Goal: Task Accomplishment & Management: Manage account settings

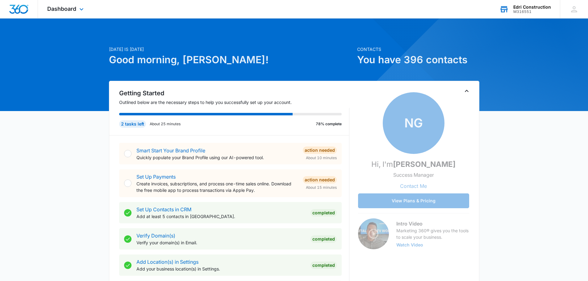
click at [524, 10] on div "M316551" at bounding box center [532, 12] width 38 height 4
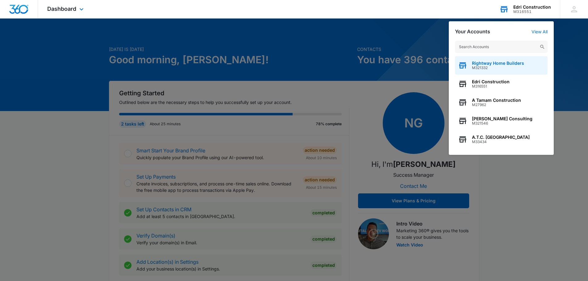
click at [484, 66] on span "M321332" at bounding box center [498, 68] width 52 height 4
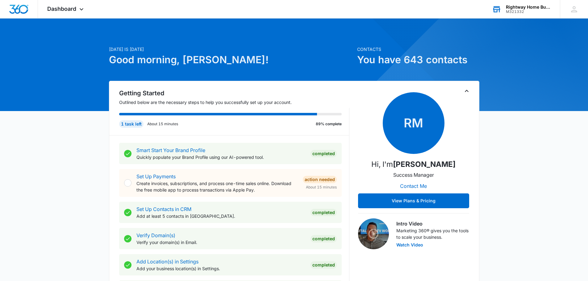
drag, startPoint x: 74, startPoint y: 0, endPoint x: 43, endPoint y: 135, distance: 138.6
click at [64, 12] on div "Dashboard Apps Reputation Forms CRM Email Social Content Ads Intelligence Files…" at bounding box center [66, 9] width 56 height 18
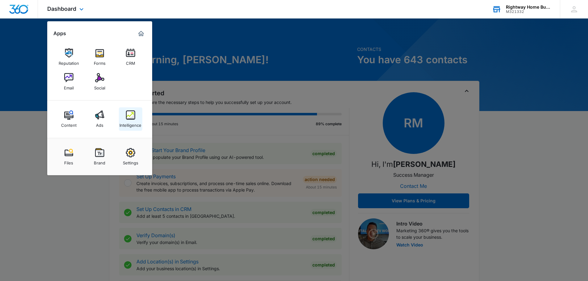
click at [128, 120] on div "Intelligence" at bounding box center [130, 124] width 22 height 8
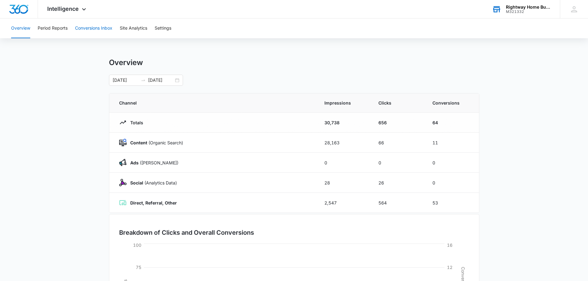
click at [94, 28] on button "Conversions Inbox" at bounding box center [93, 29] width 37 height 20
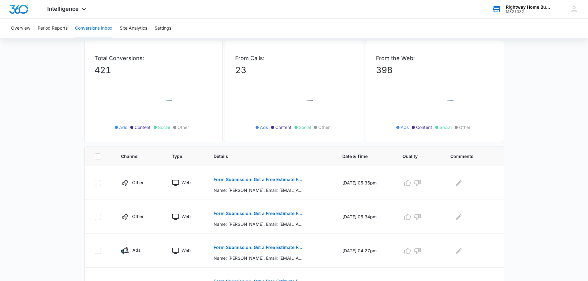
scroll to position [62, 0]
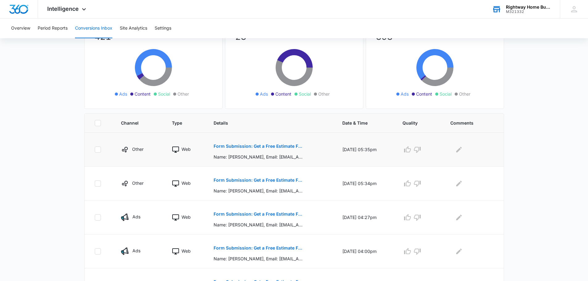
click at [258, 158] on p "Name: wilfredo hernandez, Email: hernandezwilly91@yahoo.com, Phone: 4086931825,…" at bounding box center [258, 157] width 90 height 6
click at [255, 147] on p "Form Submission: Get a Free Estimate Form - NEW" at bounding box center [258, 146] width 90 height 4
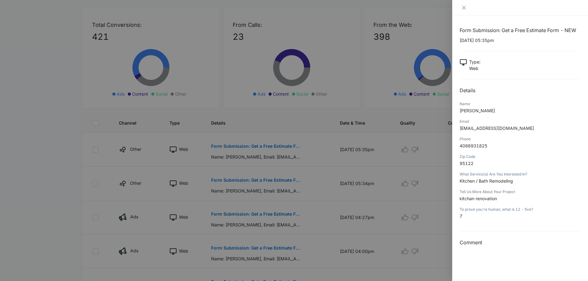
click at [389, 112] on div at bounding box center [294, 140] width 588 height 281
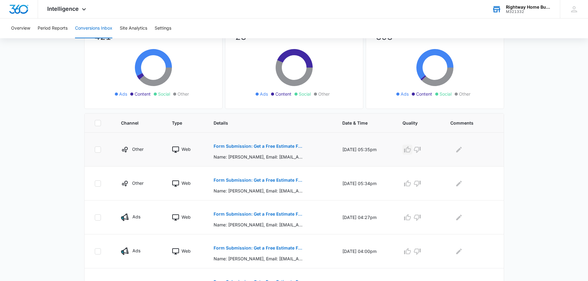
click at [410, 150] on icon "button" at bounding box center [407, 149] width 7 height 6
click at [461, 151] on icon "Edit Comments" at bounding box center [459, 150] width 6 height 6
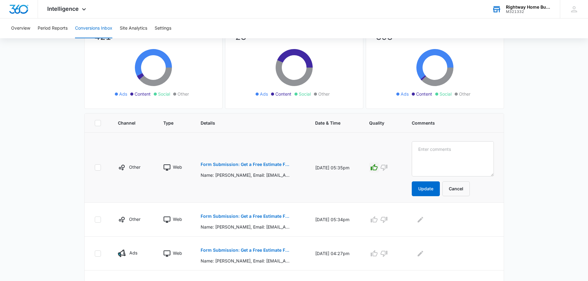
click at [262, 166] on p "Form Submission: Get a Free Estimate Form - NEW" at bounding box center [246, 164] width 90 height 4
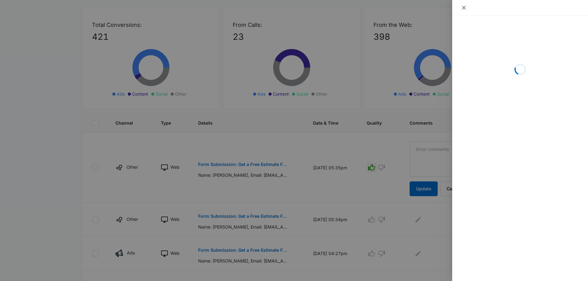
click at [464, 10] on icon "close" at bounding box center [463, 7] width 5 height 5
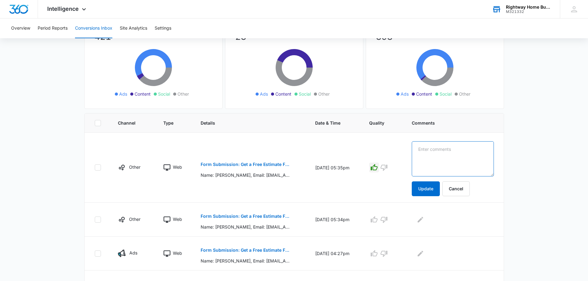
click at [438, 150] on textarea at bounding box center [453, 158] width 82 height 35
type textarea "Called Lm on VM"
click at [435, 190] on button "Update" at bounding box center [426, 188] width 28 height 15
click at [230, 213] on button "Form Submission: Get a Free Estimate Form - NEW" at bounding box center [246, 216] width 90 height 15
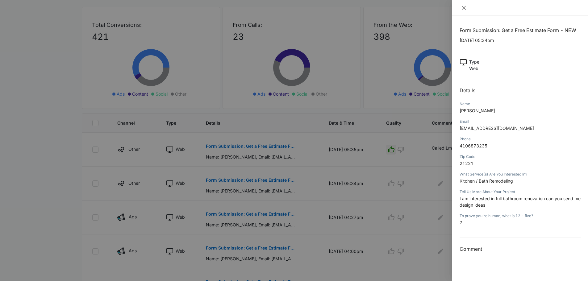
click at [461, 8] on button "Close" at bounding box center [463, 8] width 9 height 6
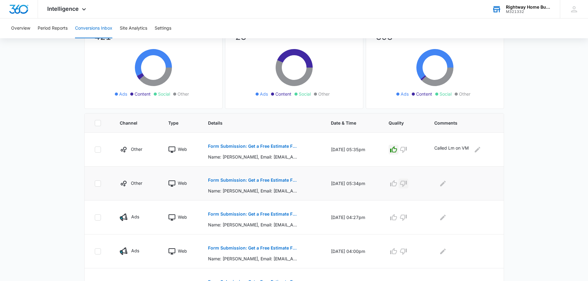
click at [407, 182] on icon "button" at bounding box center [403, 183] width 7 height 7
click at [456, 180] on div at bounding box center [464, 184] width 60 height 10
click at [446, 184] on icon "Edit Comments" at bounding box center [442, 183] width 7 height 7
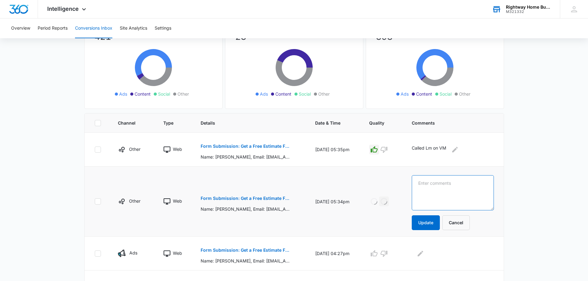
click at [449, 184] on textarea at bounding box center [453, 192] width 82 height 35
type textarea "Spam"
click at [431, 225] on button "Update" at bounding box center [426, 222] width 28 height 15
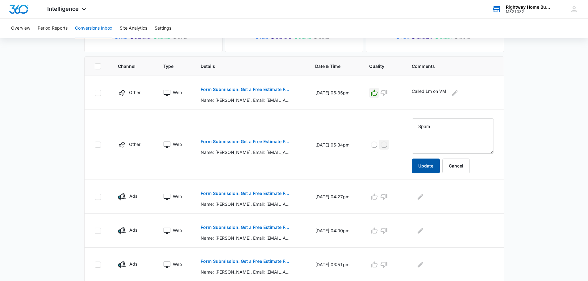
scroll to position [123, 0]
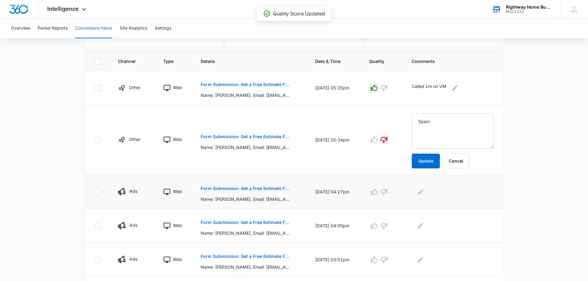
click at [255, 188] on p "Form Submission: Get a Free Estimate Form - NEW" at bounding box center [246, 188] width 90 height 4
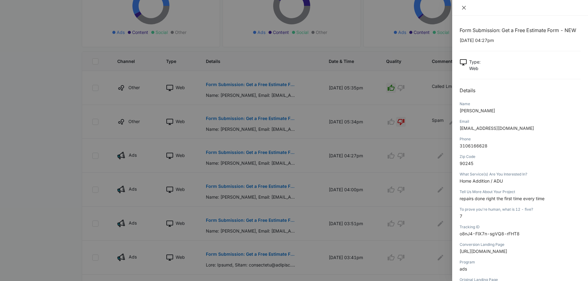
click at [461, 8] on icon "close" at bounding box center [463, 7] width 5 height 5
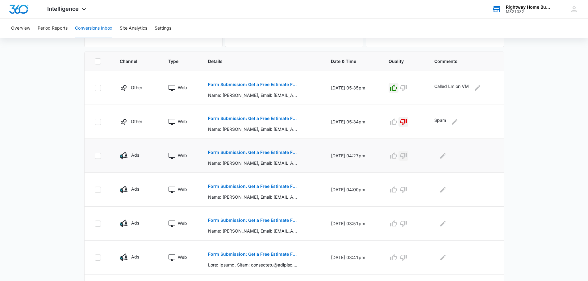
click at [406, 158] on icon "button" at bounding box center [403, 155] width 7 height 7
click at [444, 157] on icon "Edit Comments" at bounding box center [443, 156] width 6 height 6
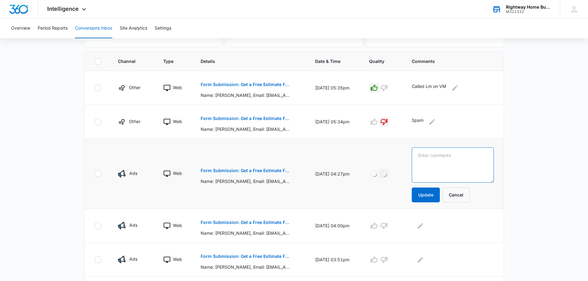
click at [439, 160] on textarea at bounding box center [453, 164] width 82 height 35
type textarea "Spam"
click at [432, 194] on button "Update" at bounding box center [426, 195] width 28 height 15
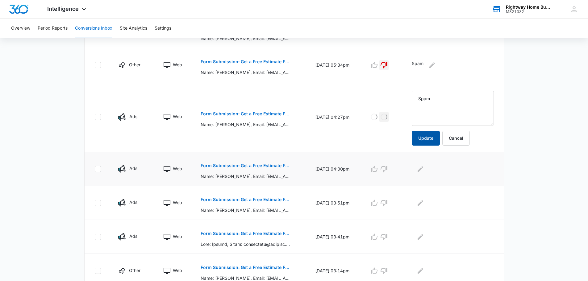
scroll to position [185, 0]
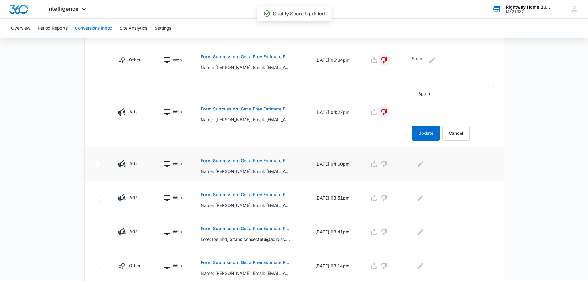
click at [271, 161] on p "Form Submission: Get a Free Estimate Form - NEW" at bounding box center [246, 161] width 90 height 4
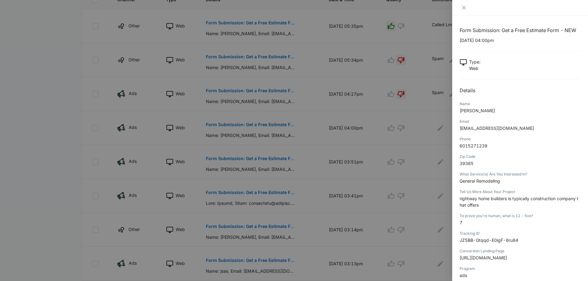
click at [464, 10] on div at bounding box center [520, 8] width 136 height 16
drag, startPoint x: 462, startPoint y: 9, endPoint x: 448, endPoint y: 46, distance: 39.6
click at [462, 9] on icon "close" at bounding box center [464, 8] width 4 height 4
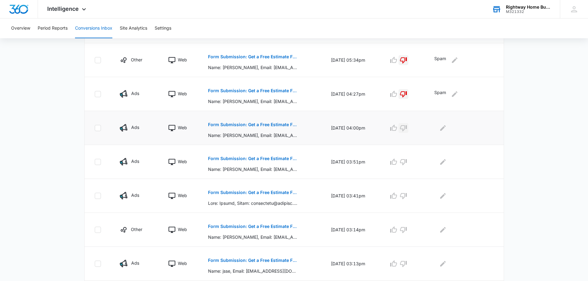
click at [405, 128] on icon "button" at bounding box center [403, 127] width 7 height 7
click at [450, 129] on div at bounding box center [464, 128] width 60 height 10
click at [444, 130] on icon "Edit Comments" at bounding box center [443, 128] width 6 height 6
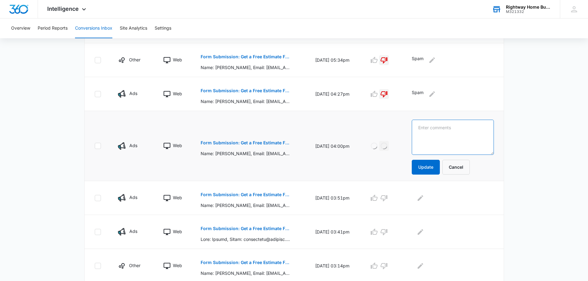
click at [448, 127] on textarea at bounding box center [453, 137] width 82 height 35
type textarea "Spam"
click at [432, 165] on button "Update" at bounding box center [426, 167] width 28 height 15
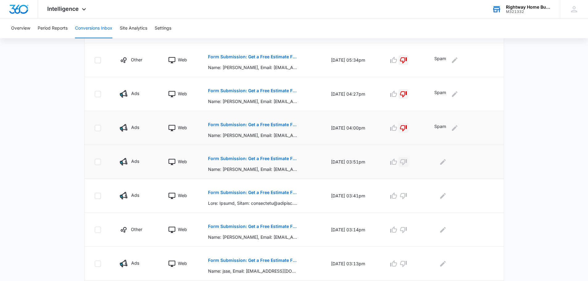
click at [407, 162] on icon "button" at bounding box center [403, 161] width 7 height 7
click at [445, 163] on icon "Edit Comments" at bounding box center [443, 162] width 6 height 6
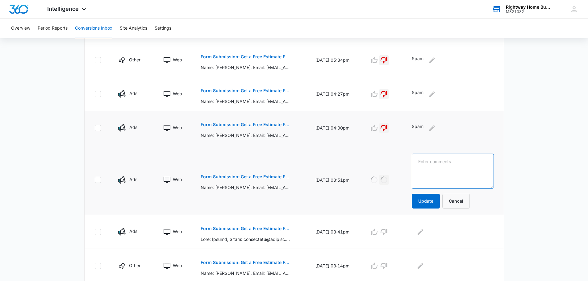
click at [445, 161] on textarea at bounding box center [453, 171] width 82 height 35
type textarea "Spam"
click at [433, 206] on button "Update" at bounding box center [426, 201] width 28 height 15
click at [387, 232] on icon "button" at bounding box center [383, 231] width 7 height 7
click at [423, 233] on icon "Edit Comments" at bounding box center [420, 232] width 6 height 6
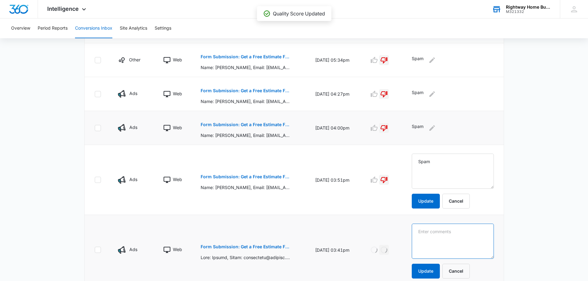
click at [431, 189] on textarea at bounding box center [453, 171] width 82 height 35
type textarea "Spam"
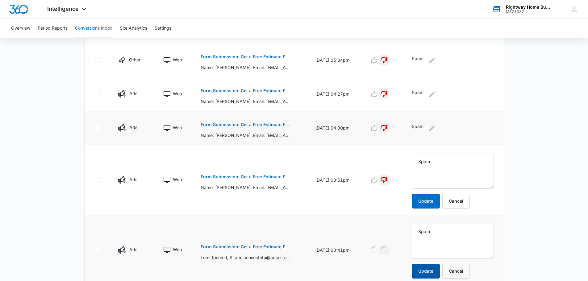
click at [435, 274] on tbody "Other Web Form Submission: Get a Free Estimate Form - NEW Name: wilfredo hernan…" at bounding box center [294, 215] width 419 height 412
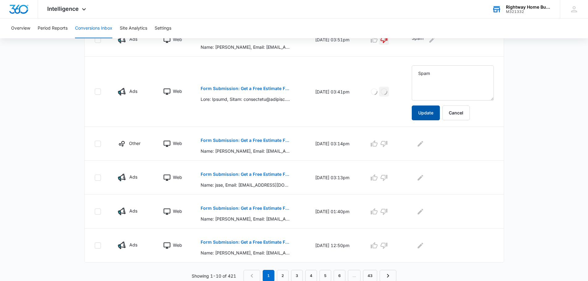
scroll to position [308, 0]
click at [424, 146] on icon "Edit Comments" at bounding box center [419, 142] width 7 height 7
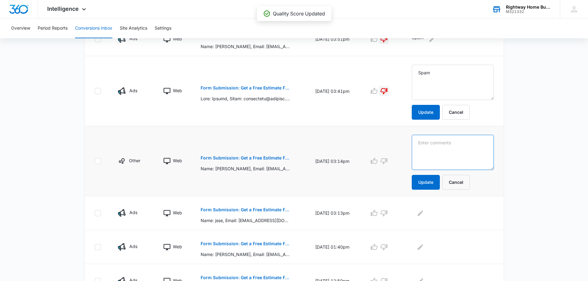
click at [441, 100] on textarea at bounding box center [453, 82] width 82 height 35
type textarea "Spam"
click at [438, 186] on button "Update" at bounding box center [426, 182] width 28 height 15
click at [387, 161] on icon "button" at bounding box center [383, 160] width 7 height 7
click at [387, 213] on icon "button" at bounding box center [383, 213] width 7 height 6
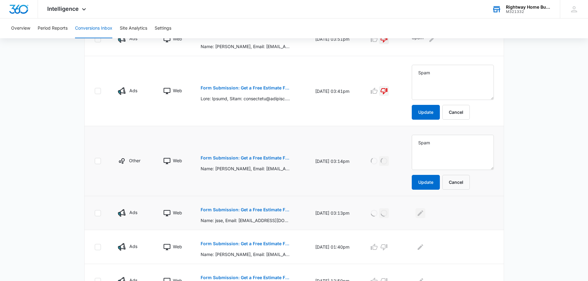
click at [424, 211] on icon "Edit Comments" at bounding box center [419, 212] width 7 height 7
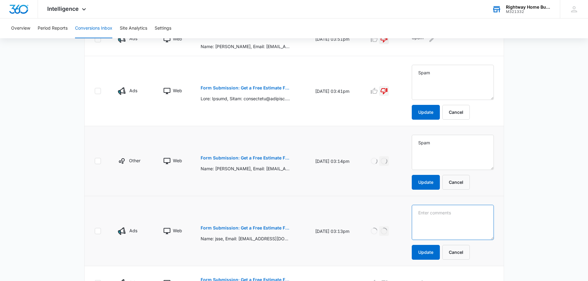
click at [436, 100] on textarea at bounding box center [453, 82] width 82 height 35
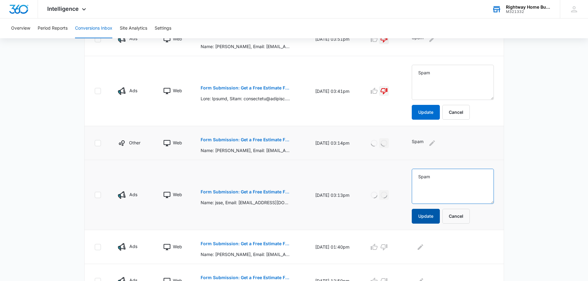
type textarea "Spam"
click at [430, 220] on button "Update" at bounding box center [426, 216] width 28 height 15
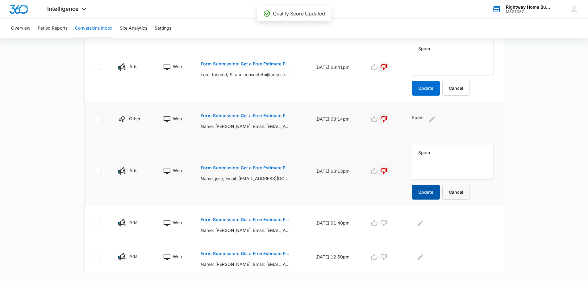
scroll to position [344, 0]
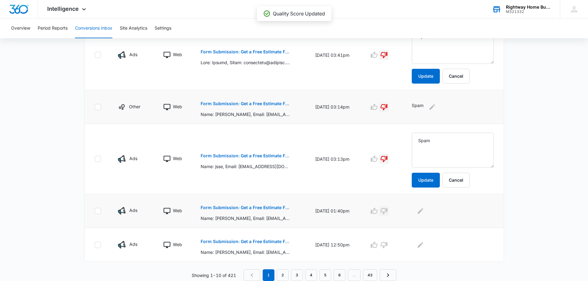
click at [387, 212] on icon "button" at bounding box center [383, 210] width 7 height 7
click at [423, 212] on icon "Edit Comments" at bounding box center [420, 211] width 6 height 6
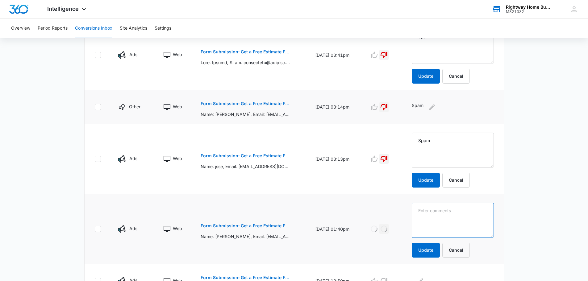
click at [426, 212] on form "Update Cancel" at bounding box center [453, 230] width 82 height 55
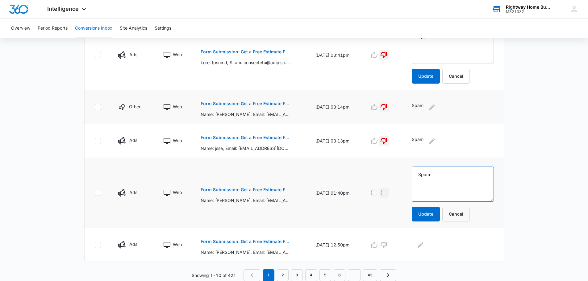
type textarea "Spam"
click at [426, 212] on button "Update" at bounding box center [426, 214] width 28 height 15
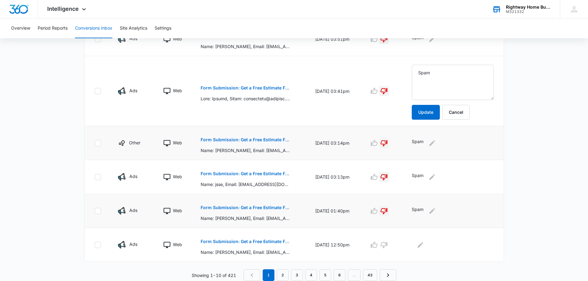
scroll to position [308, 0]
click at [443, 274] on div "Showing 1-10 of 421 1 2 3 4 5 6 … 43" at bounding box center [294, 275] width 420 height 12
click at [387, 247] on icon "button" at bounding box center [383, 244] width 7 height 7
click at [424, 247] on icon "Edit Comments" at bounding box center [419, 244] width 7 height 7
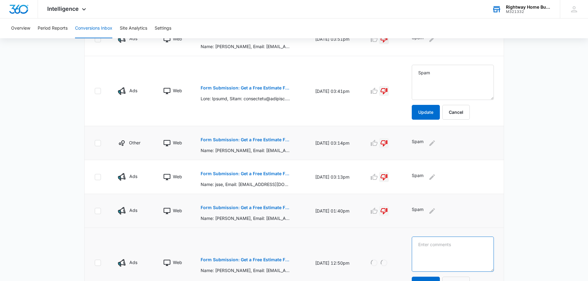
click at [430, 100] on textarea at bounding box center [453, 82] width 82 height 35
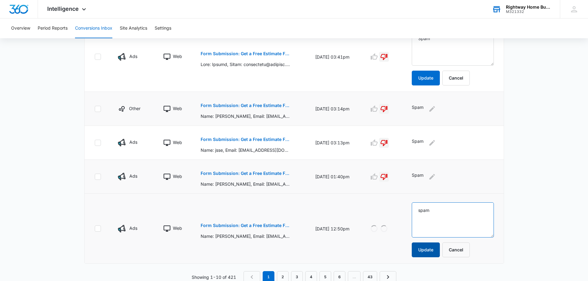
scroll to position [344, 0]
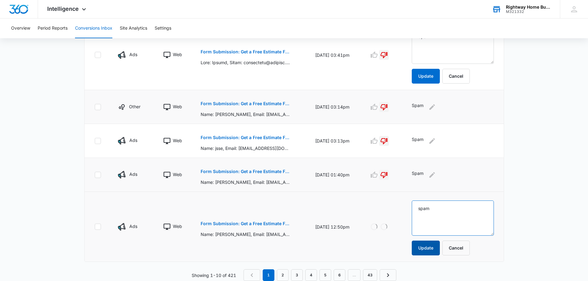
type textarea "spam"
click at [426, 249] on button "Update" at bounding box center [426, 248] width 28 height 15
click at [282, 270] on link "2" at bounding box center [283, 275] width 12 height 12
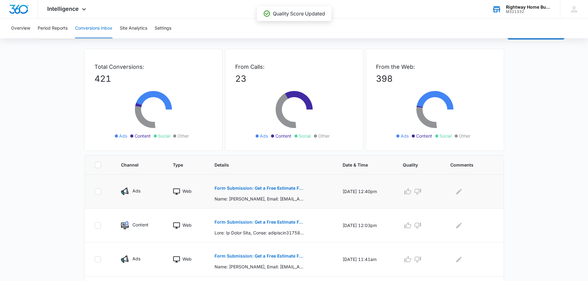
scroll to position [31, 0]
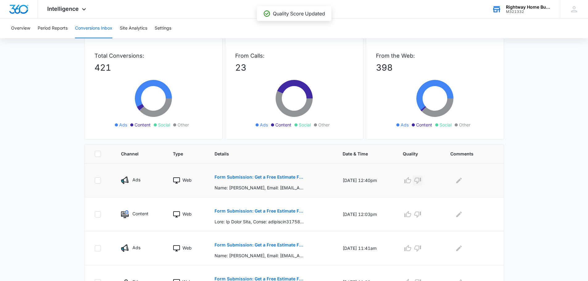
click at [421, 181] on icon "button" at bounding box center [417, 180] width 7 height 7
click at [460, 183] on icon "Edit Comments" at bounding box center [459, 180] width 6 height 6
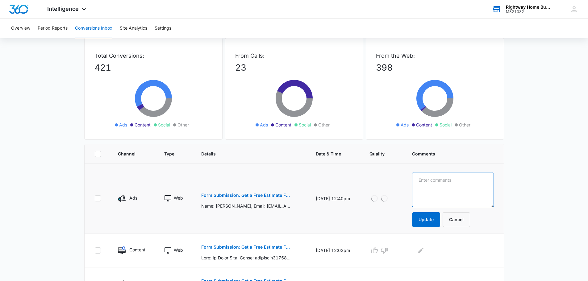
click at [460, 183] on textarea at bounding box center [453, 189] width 82 height 35
type textarea "Spam"
click at [435, 215] on button "Update" at bounding box center [426, 219] width 28 height 15
click at [424, 250] on icon "Edit Comments" at bounding box center [420, 250] width 7 height 7
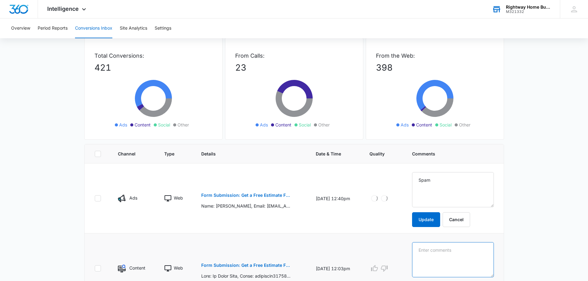
click at [439, 207] on textarea at bounding box center [453, 189] width 82 height 35
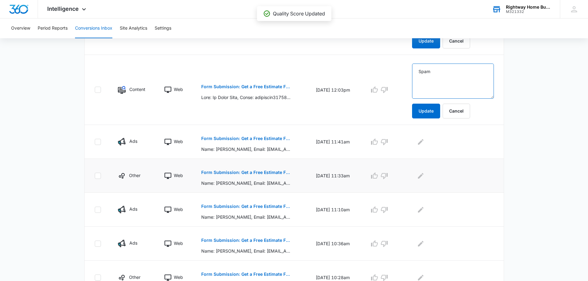
scroll to position [216, 0]
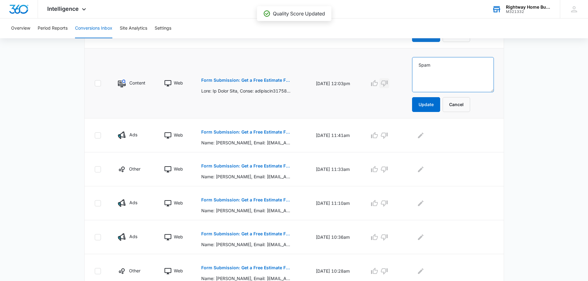
type textarea "Spam"
click at [387, 86] on icon "button" at bounding box center [384, 84] width 7 height 6
click at [387, 138] on icon "button" at bounding box center [384, 136] width 7 height 6
click at [432, 136] on tbody "Ads Web Form Submission: Get a Free Estimate Form - NEW Name: VIKTORIYA FIGLINA…" at bounding box center [294, 184] width 419 height 412
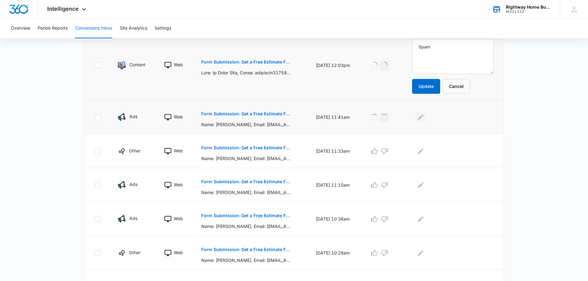
click at [424, 119] on icon "Edit Comments" at bounding box center [420, 117] width 7 height 7
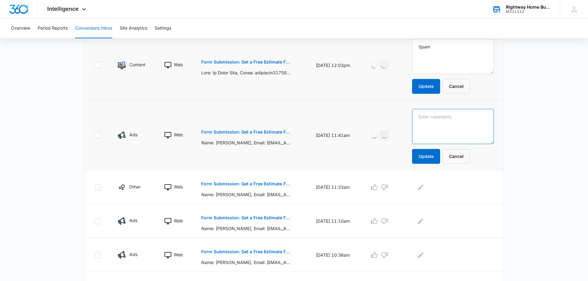
click at [434, 74] on textarea at bounding box center [453, 56] width 82 height 35
type textarea "Spam"
click at [434, 156] on button "Update" at bounding box center [426, 156] width 28 height 15
click at [431, 88] on button "Update" at bounding box center [426, 86] width 28 height 15
click at [423, 185] on icon "Edit Comments" at bounding box center [421, 187] width 6 height 6
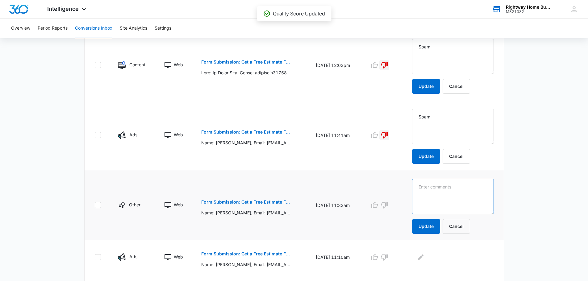
click at [441, 74] on textarea at bounding box center [453, 56] width 82 height 35
type textarea "Spam"
click at [388, 203] on icon "button" at bounding box center [383, 204] width 7 height 7
click at [433, 221] on button "Update" at bounding box center [426, 226] width 28 height 15
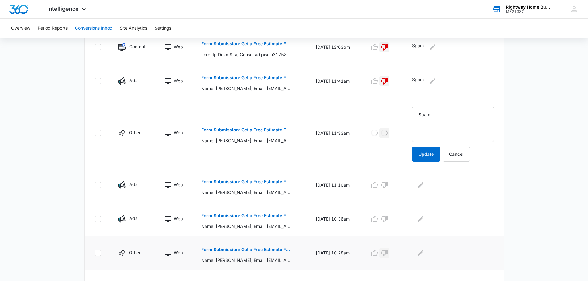
click at [388, 256] on icon "button" at bounding box center [383, 252] width 7 height 7
click at [394, 190] on td at bounding box center [383, 185] width 43 height 34
click at [388, 186] on icon "button" at bounding box center [383, 184] width 7 height 7
click at [388, 220] on icon "button" at bounding box center [383, 218] width 7 height 7
click at [424, 185] on icon "Edit Comments" at bounding box center [420, 184] width 7 height 7
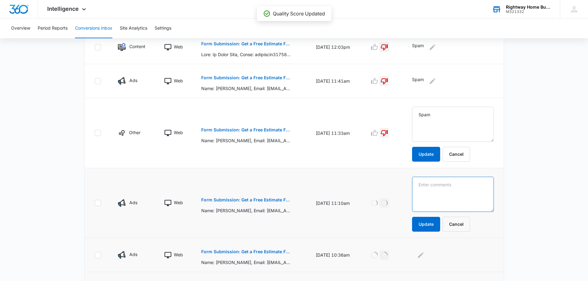
click at [431, 142] on textarea at bounding box center [453, 124] width 82 height 35
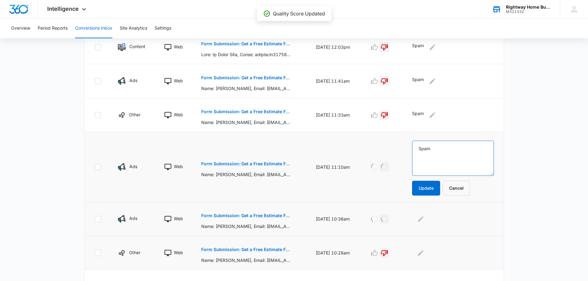
type textarea "Spam"
drag, startPoint x: 430, startPoint y: 185, endPoint x: 429, endPoint y: 203, distance: 17.9
click at [430, 186] on button "Update" at bounding box center [426, 188] width 28 height 15
click at [424, 219] on icon "Edit Comments" at bounding box center [420, 218] width 7 height 7
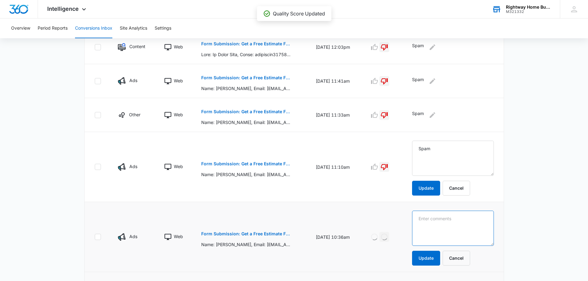
click at [431, 176] on textarea at bounding box center [453, 158] width 82 height 35
type textarea "Spam"
click at [424, 257] on button "Update" at bounding box center [426, 258] width 28 height 15
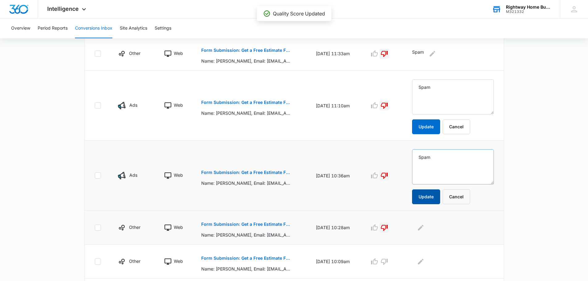
scroll to position [260, 0]
click at [423, 229] on icon "Edit Comments" at bounding box center [421, 227] width 6 height 6
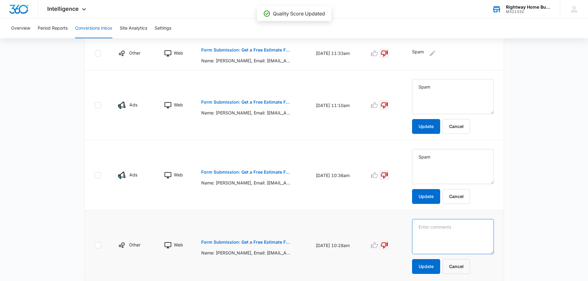
click at [430, 114] on textarea at bounding box center [453, 96] width 82 height 35
type textarea "Spam"
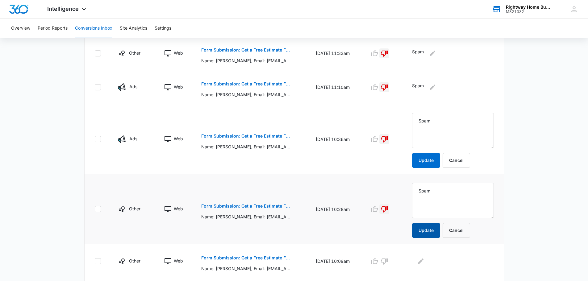
click at [430, 226] on button "Update" at bounding box center [426, 230] width 28 height 15
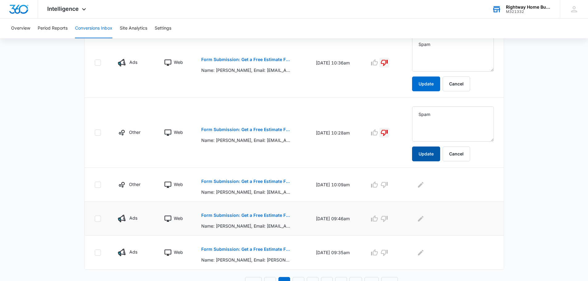
scroll to position [344, 0]
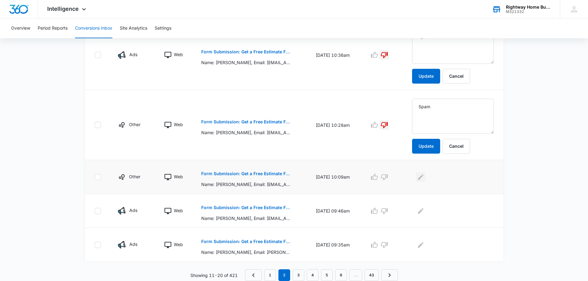
click at [424, 175] on icon "Edit Comments" at bounding box center [420, 176] width 7 height 7
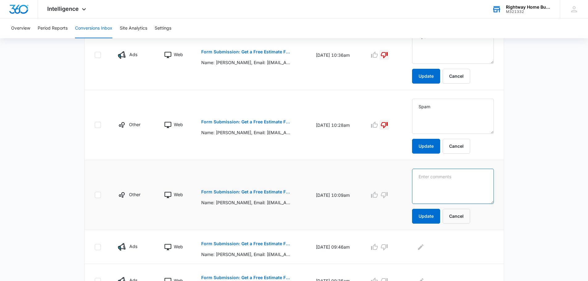
click at [436, 64] on textarea at bounding box center [453, 46] width 82 height 35
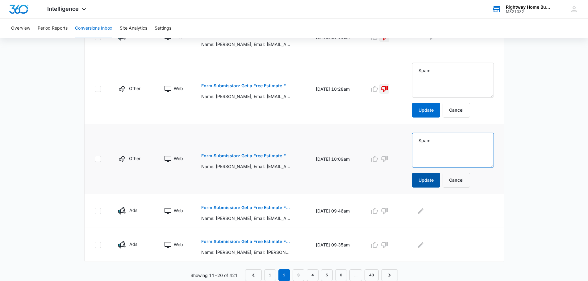
type textarea "Spam"
click at [435, 180] on button "Update" at bounding box center [426, 180] width 28 height 15
click at [424, 209] on icon "Edit Comments" at bounding box center [420, 210] width 7 height 7
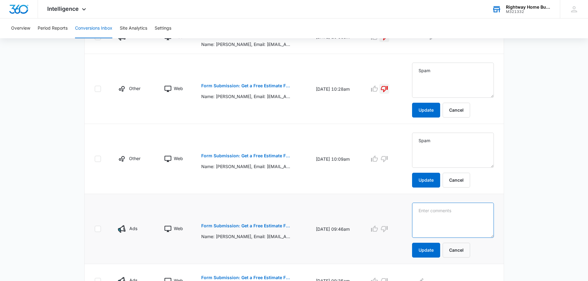
click at [432, 98] on textarea at bounding box center [453, 80] width 82 height 35
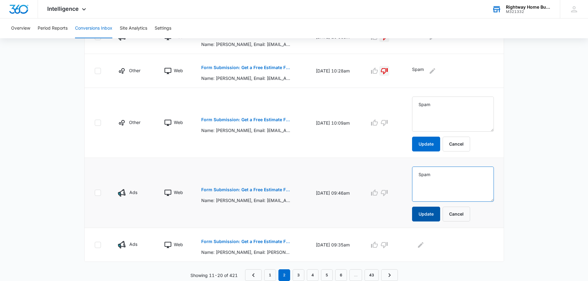
type textarea "Spam"
click at [432, 215] on button "Update" at bounding box center [426, 214] width 28 height 15
click at [424, 246] on icon "Edit Comments" at bounding box center [420, 244] width 7 height 7
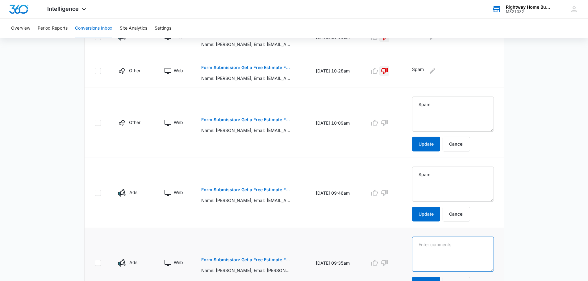
click at [429, 132] on textarea at bounding box center [453, 114] width 82 height 35
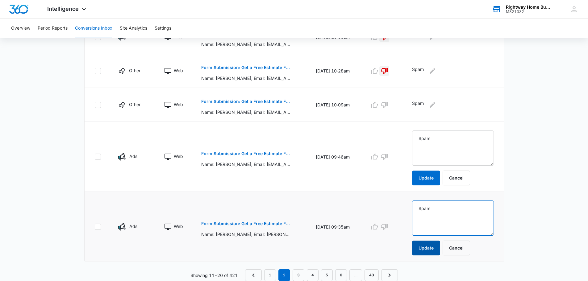
type textarea "Spam"
click at [430, 244] on button "Update" at bounding box center [426, 248] width 28 height 15
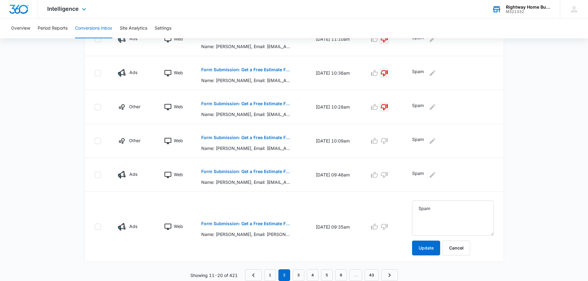
scroll to position [272, 0]
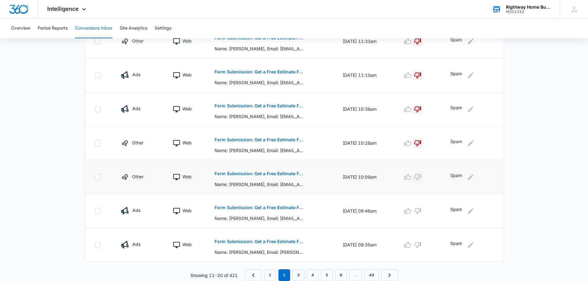
drag, startPoint x: 421, startPoint y: 178, endPoint x: 426, endPoint y: 179, distance: 5.6
click at [421, 178] on icon "button" at bounding box center [417, 177] width 7 height 6
click at [421, 213] on icon "button" at bounding box center [417, 210] width 7 height 7
click at [421, 244] on icon "button" at bounding box center [417, 245] width 7 height 6
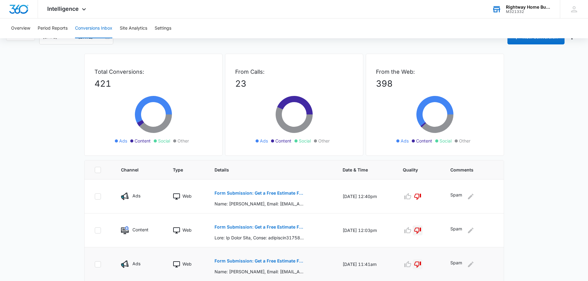
scroll to position [0, 0]
